Goal: Find contact information: Find contact information

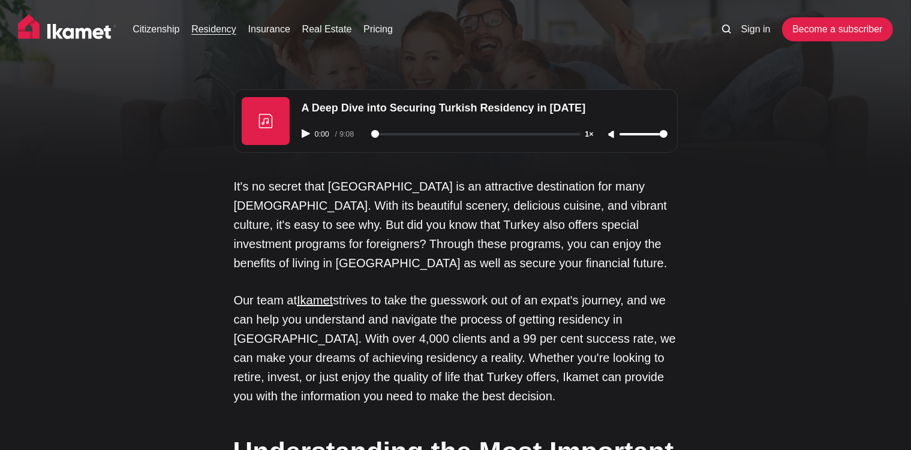
click at [90, 32] on img at bounding box center [67, 29] width 98 height 30
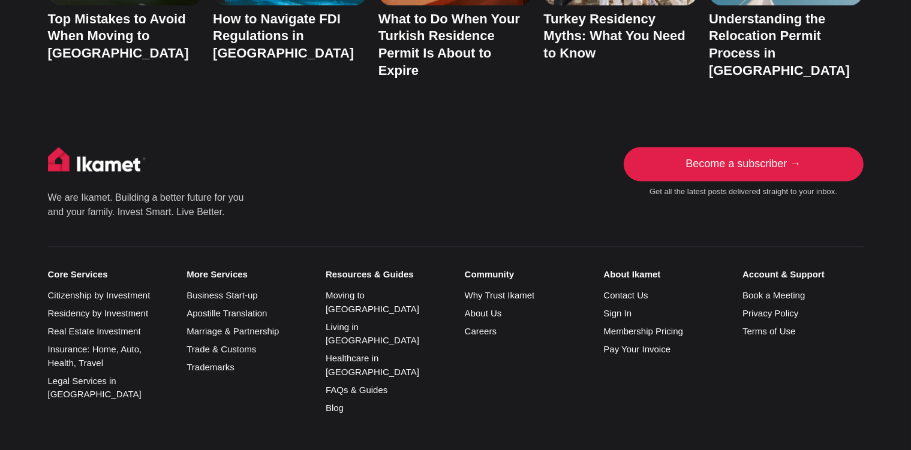
scroll to position [2696, 0]
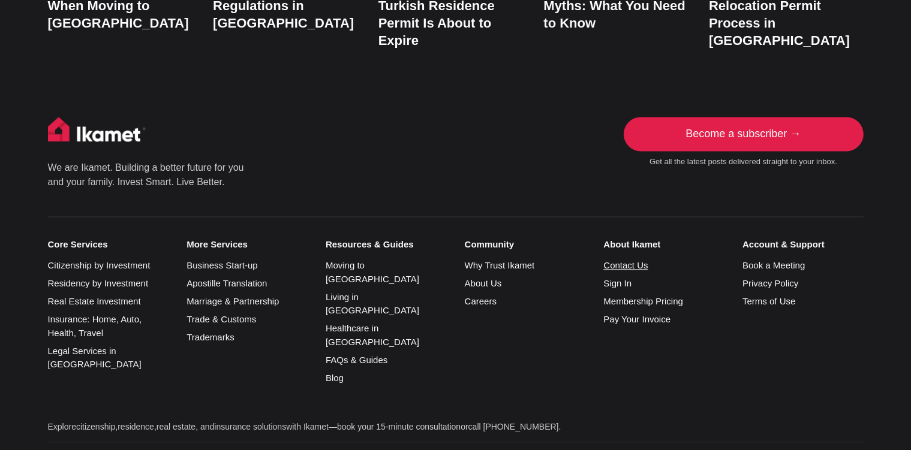
click at [632, 260] on link "Contact Us" at bounding box center [625, 265] width 44 height 10
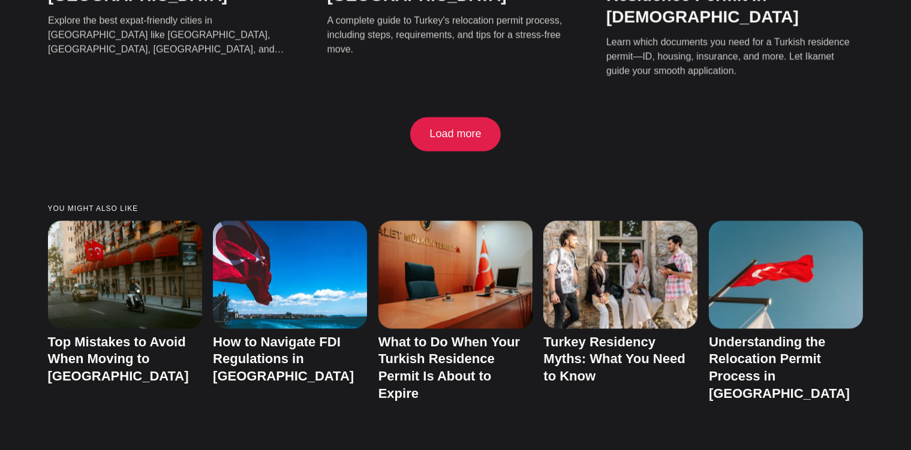
scroll to position [2696, 0]
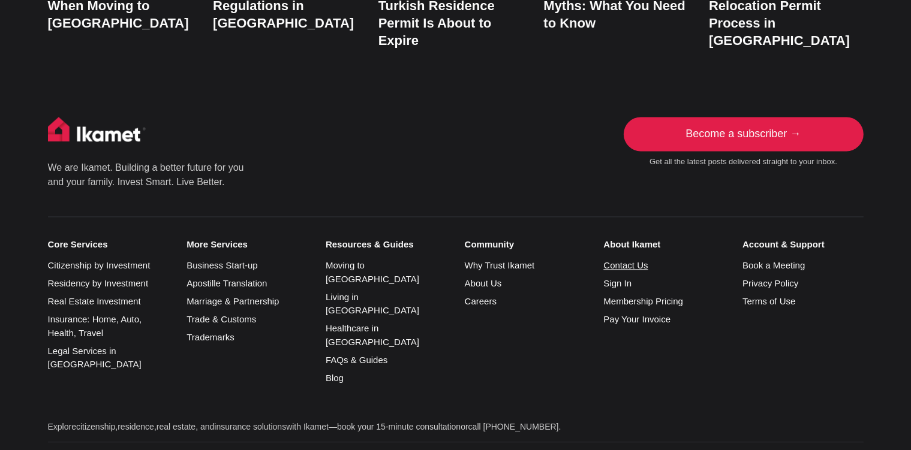
click at [619, 260] on link "Contact Us" at bounding box center [625, 265] width 44 height 10
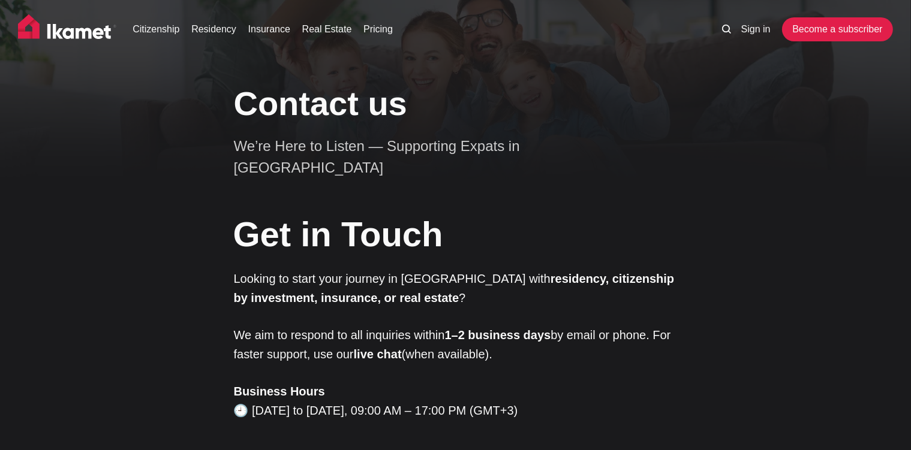
drag, startPoint x: 88, startPoint y: 38, endPoint x: 99, endPoint y: 32, distance: 12.6
click at [88, 37] on img at bounding box center [67, 29] width 98 height 30
